Goal: Task Accomplishment & Management: Complete application form

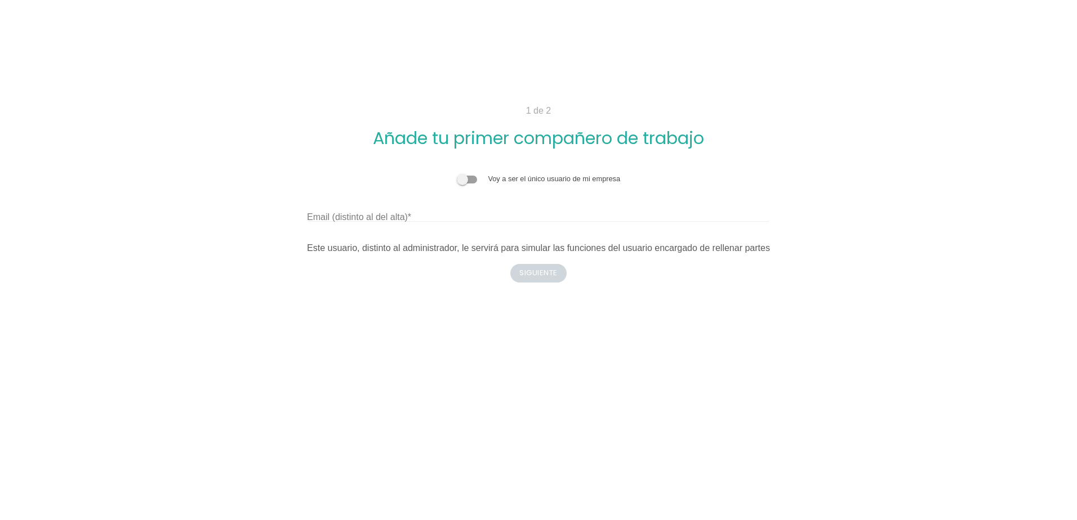
click at [468, 176] on span at bounding box center [467, 180] width 20 height 8
click at [457, 173] on input "checkbox" at bounding box center [457, 173] width 0 height 0
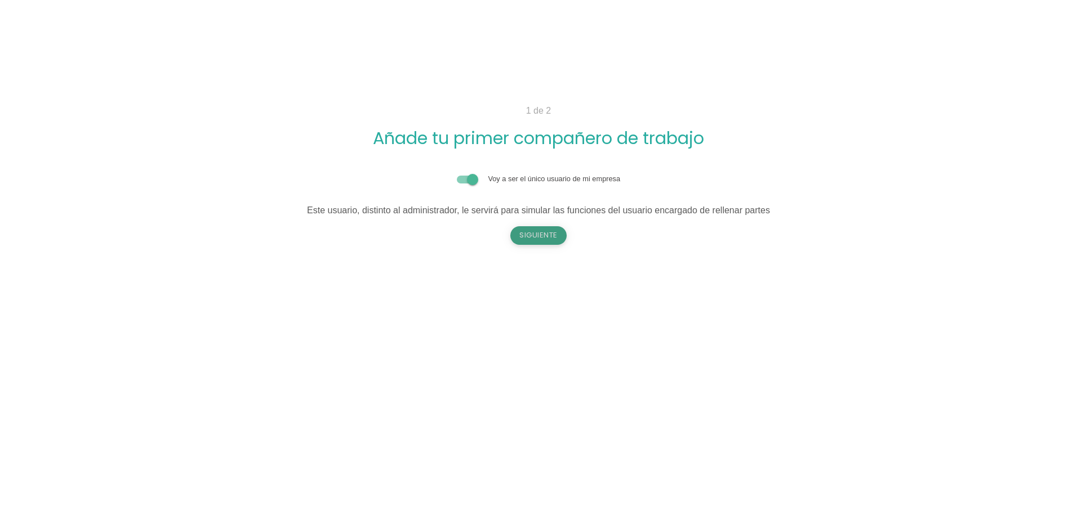
click at [528, 231] on button "Siguiente" at bounding box center [538, 235] width 56 height 18
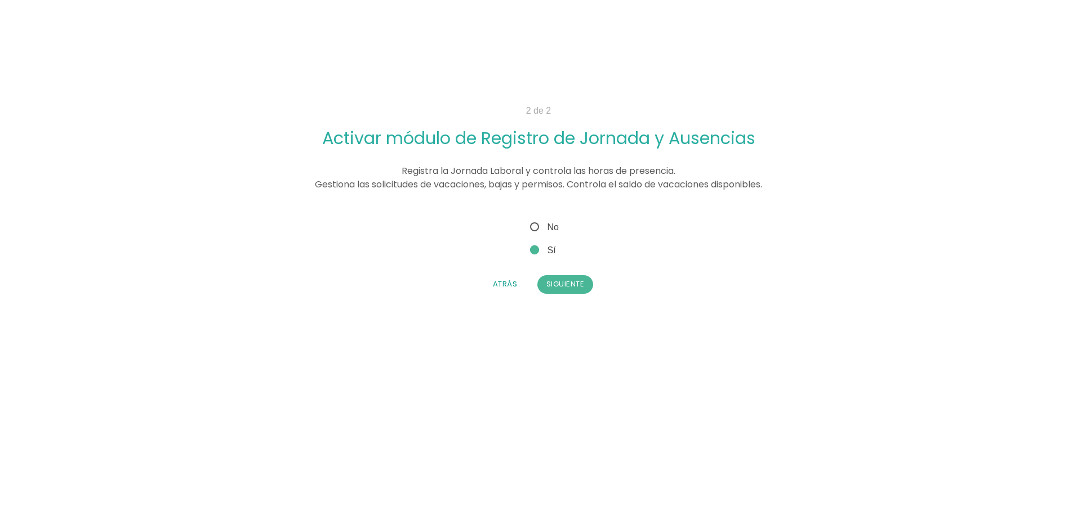
click at [541, 228] on span "No" at bounding box center [543, 227] width 31 height 14
click at [535, 227] on input "No" at bounding box center [531, 223] width 7 height 7
radio input "true"
click at [575, 280] on button "Siguiente" at bounding box center [565, 284] width 56 height 18
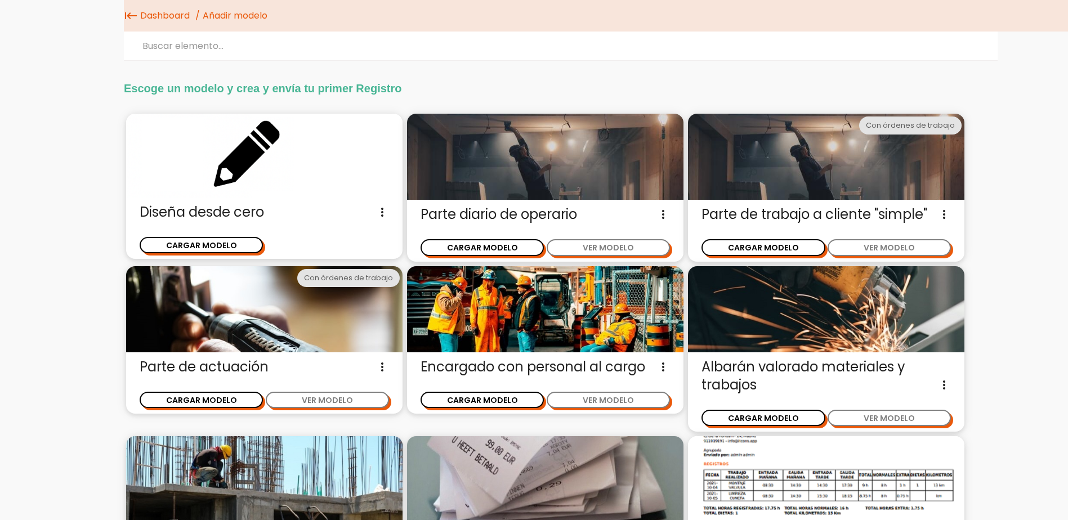
click at [893, 385] on span "Albarán valorado materiales y trabajos Albaran valorado para introducir una bas…" at bounding box center [826, 376] width 249 height 36
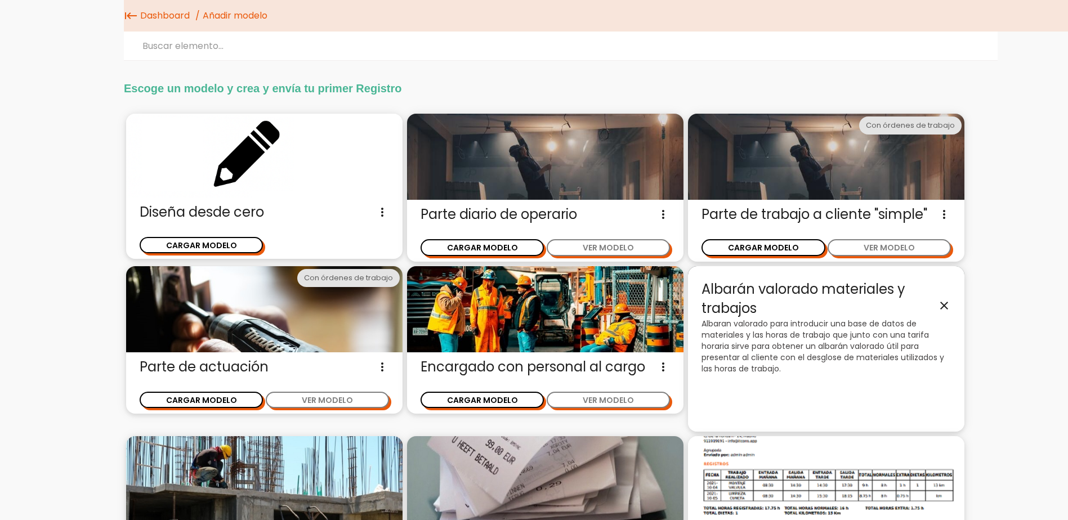
click at [942, 313] on icon "close" at bounding box center [945, 306] width 14 height 14
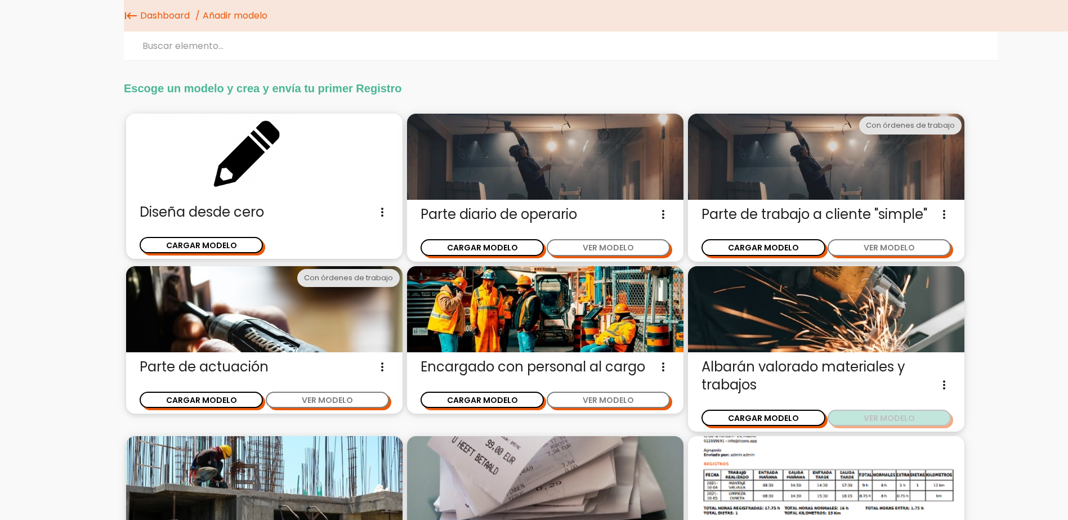
click at [859, 426] on button "VER MODELO" at bounding box center [889, 418] width 123 height 16
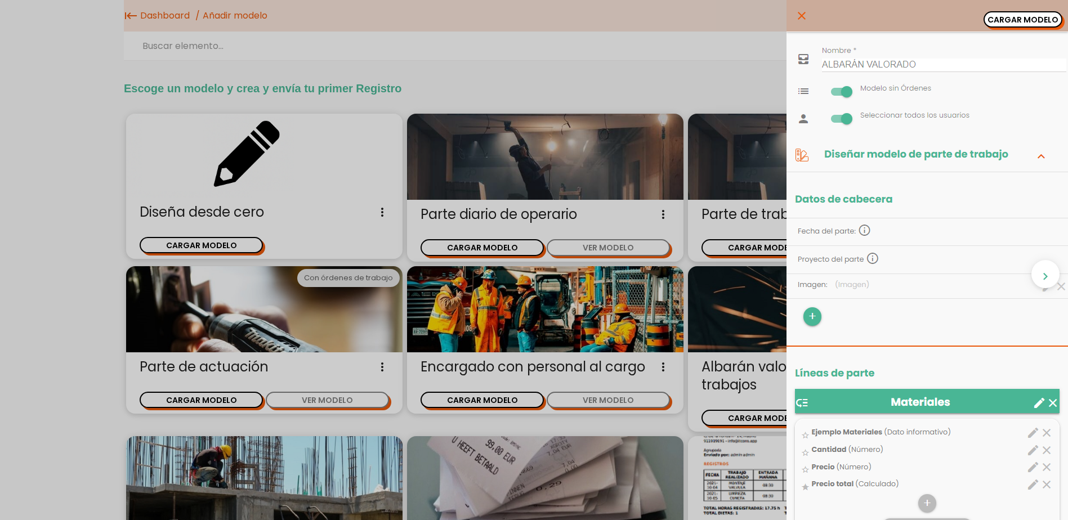
click at [795, 9] on icon "close" at bounding box center [802, 16] width 14 height 32
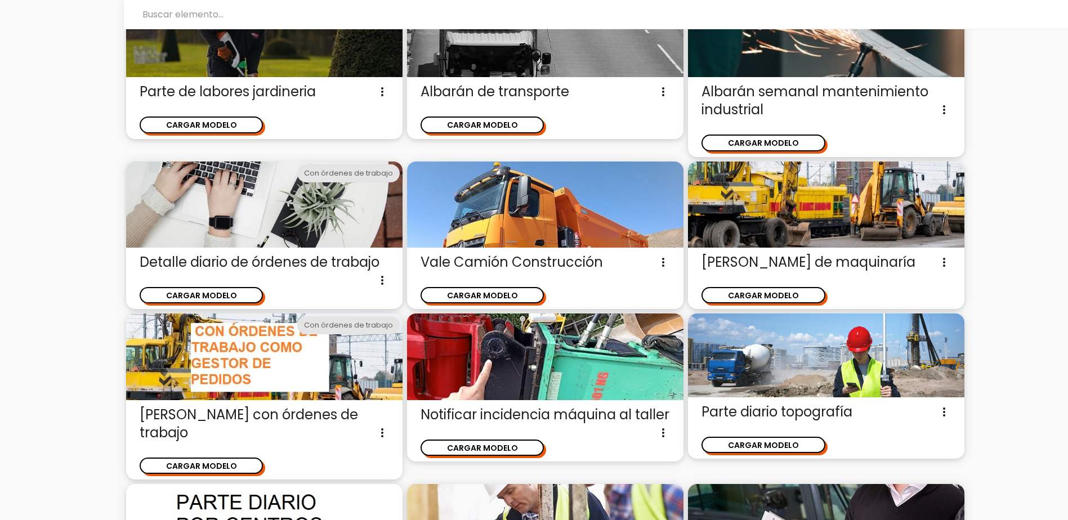
scroll to position [1074, 0]
click at [495, 132] on button "CARGAR MODELO" at bounding box center [482, 124] width 123 height 16
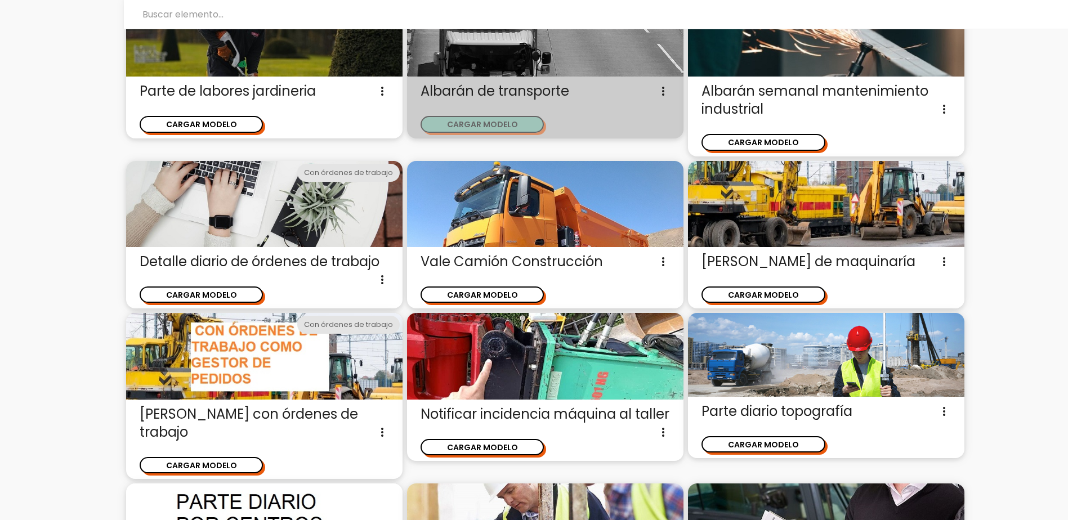
scroll to position [0, 0]
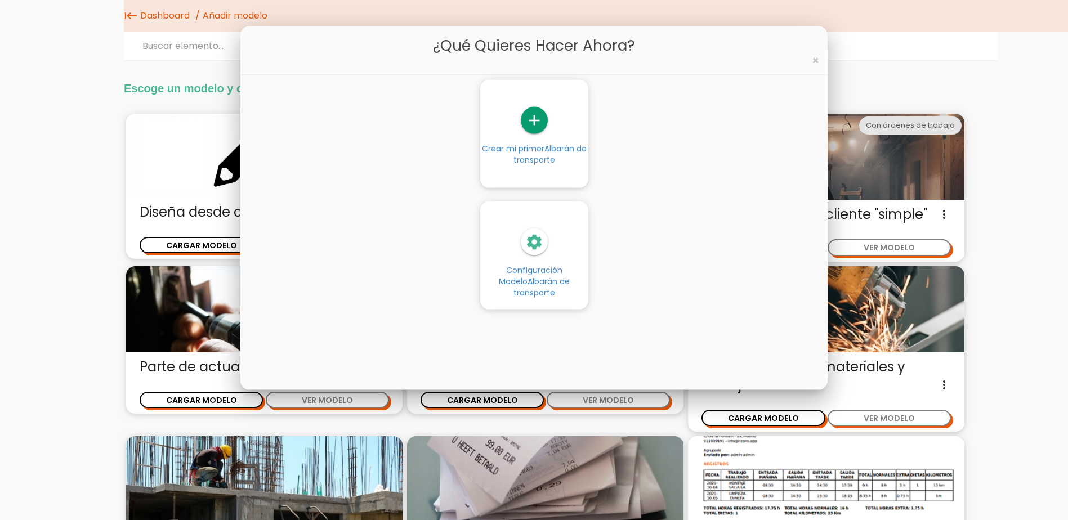
click at [564, 148] on span "Albarán de transporte" at bounding box center [550, 154] width 73 height 23
